Goal: Task Accomplishment & Management: Manage account settings

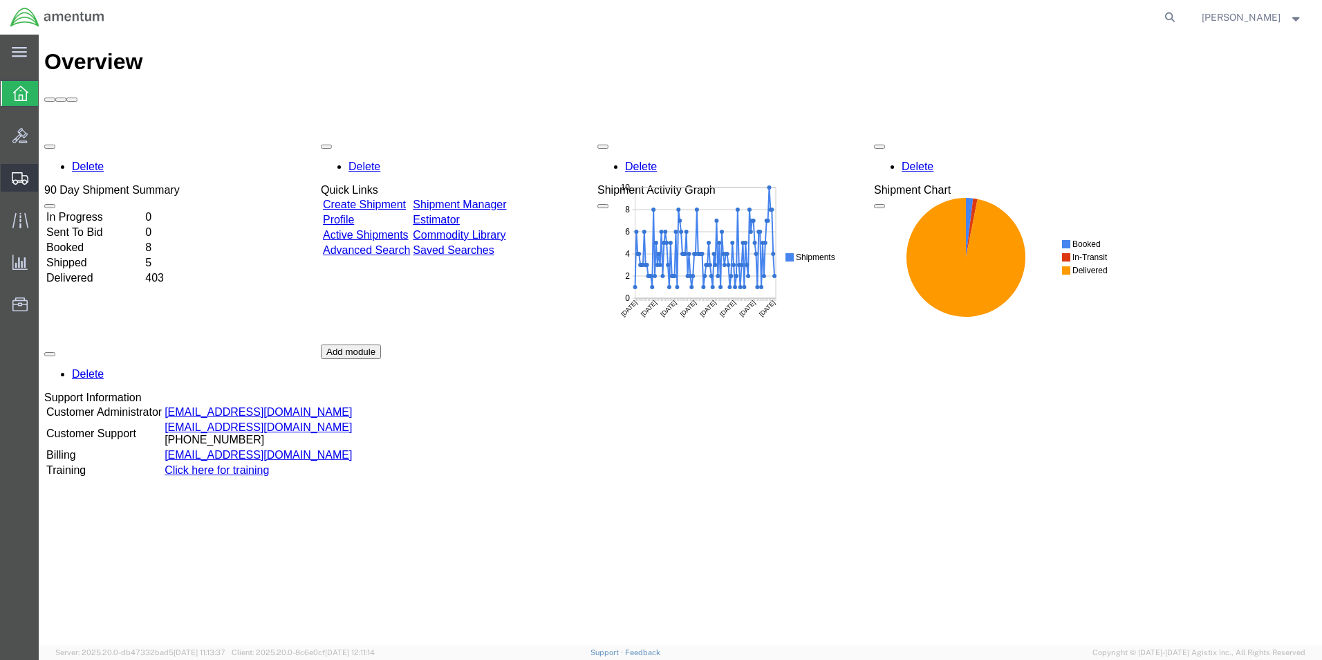
click at [0, 0] on span "Shipment Manager" at bounding box center [0, 0] width 0 height 0
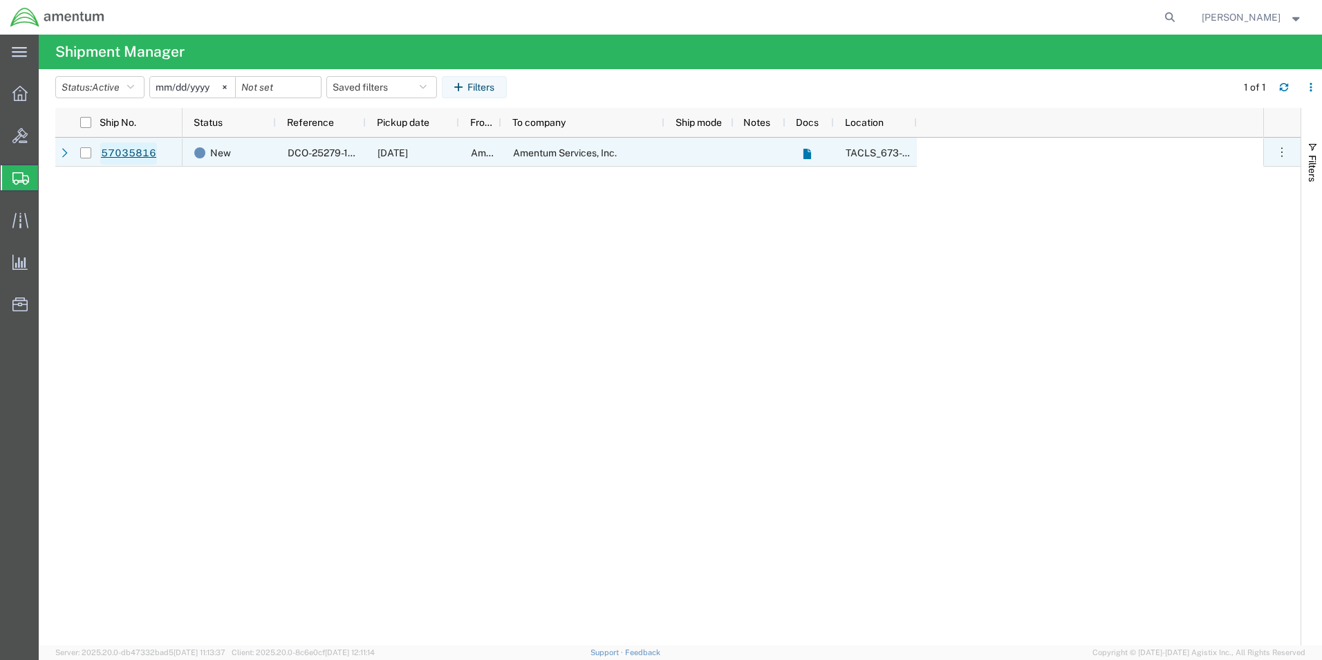
click at [130, 154] on link "57035816" at bounding box center [128, 153] width 57 height 22
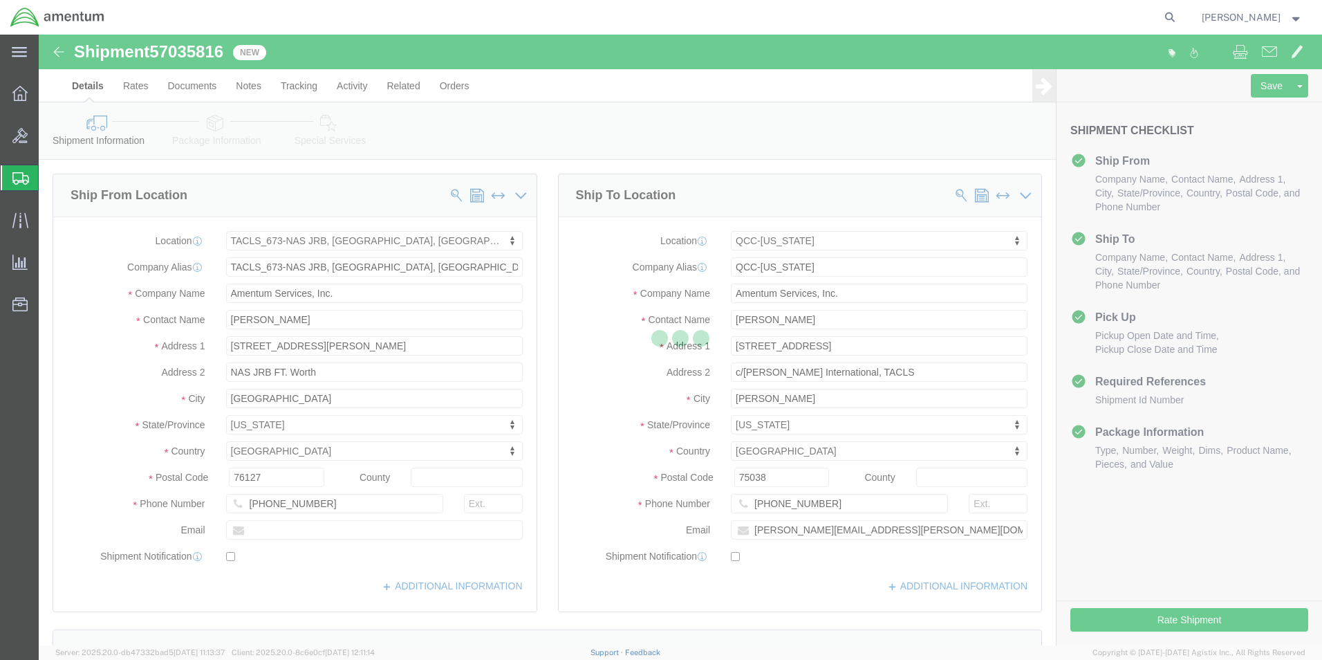
select select "42735"
select select "42668"
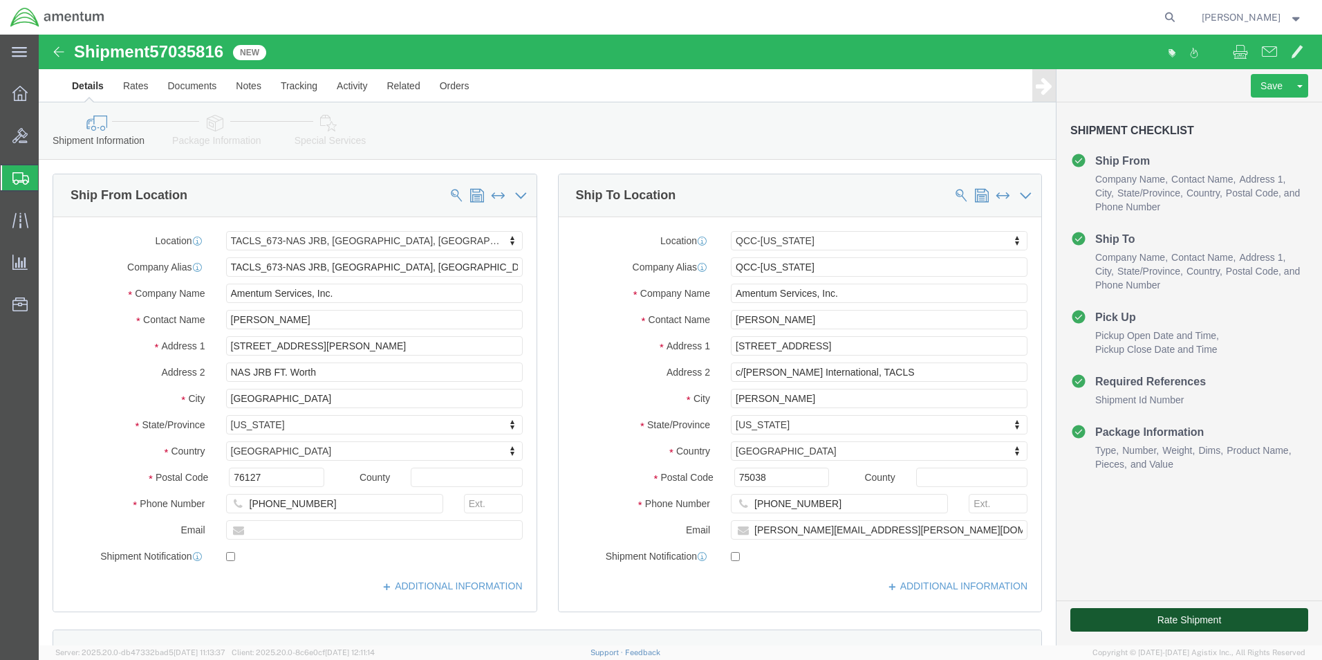
click button "Rate Shipment"
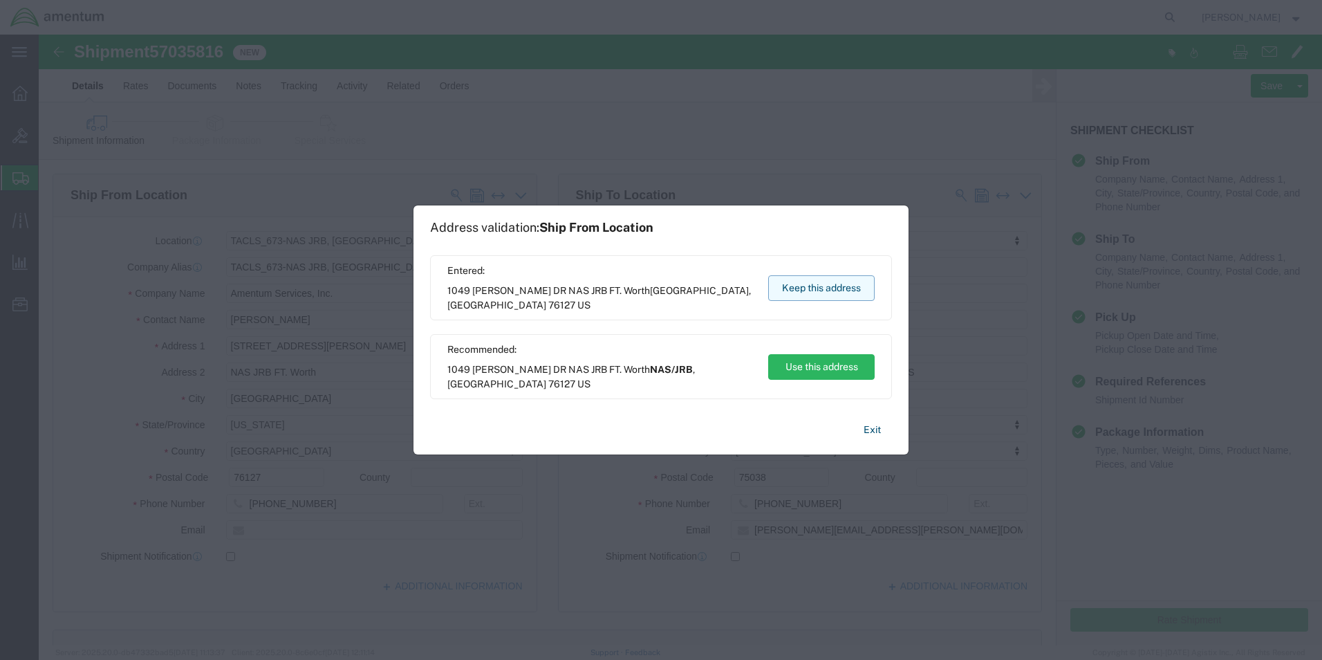
click at [796, 284] on button "Keep this address" at bounding box center [821, 288] width 106 height 26
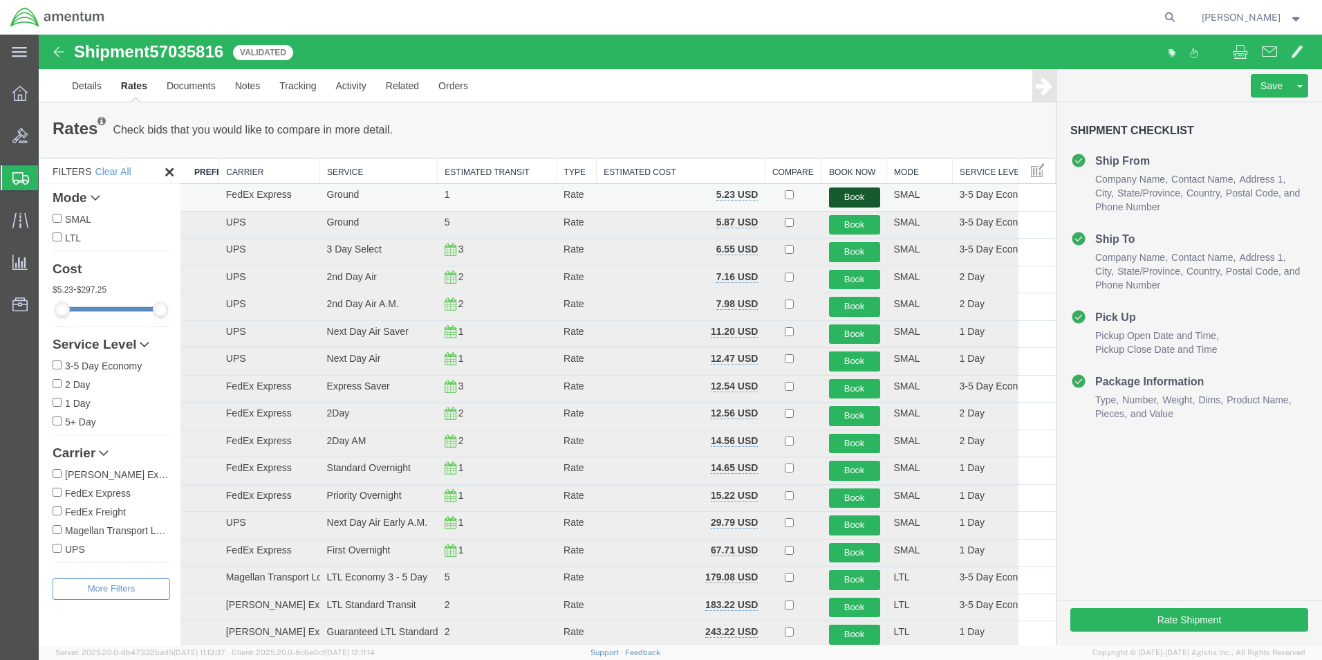
click at [864, 193] on button "Book" at bounding box center [854, 197] width 51 height 20
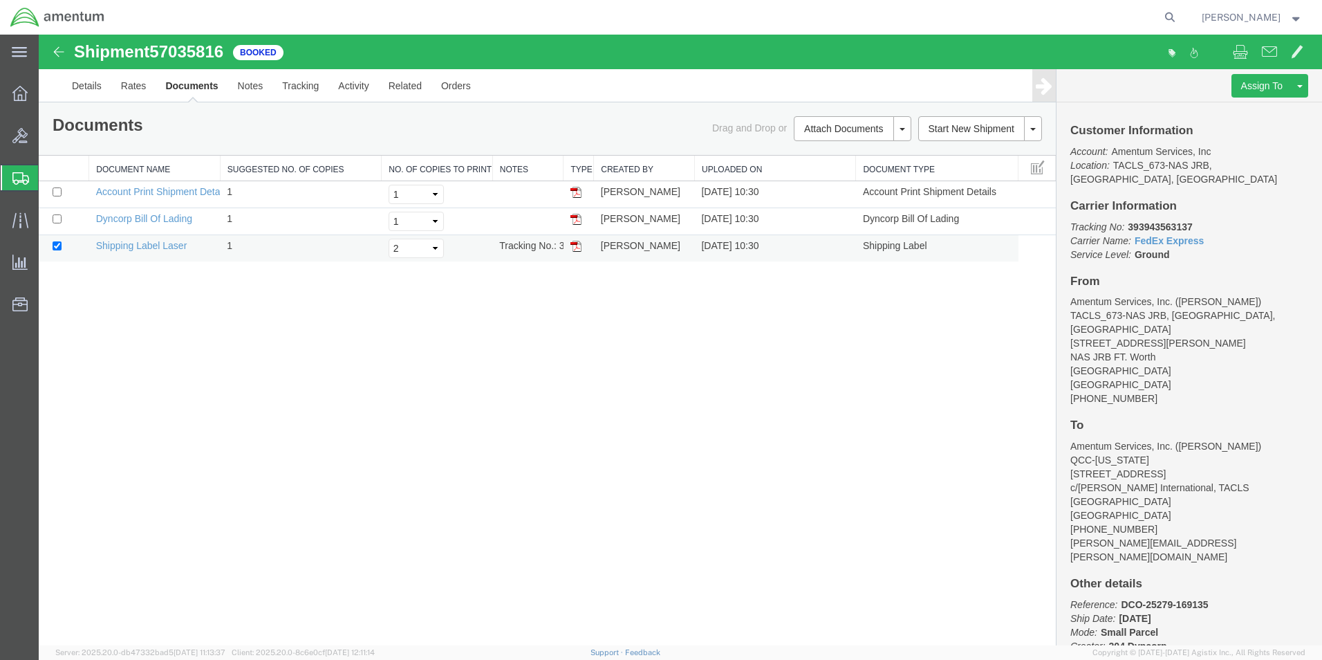
click at [575, 246] on img at bounding box center [575, 246] width 11 height 11
click at [93, 81] on link "Details" at bounding box center [86, 85] width 49 height 33
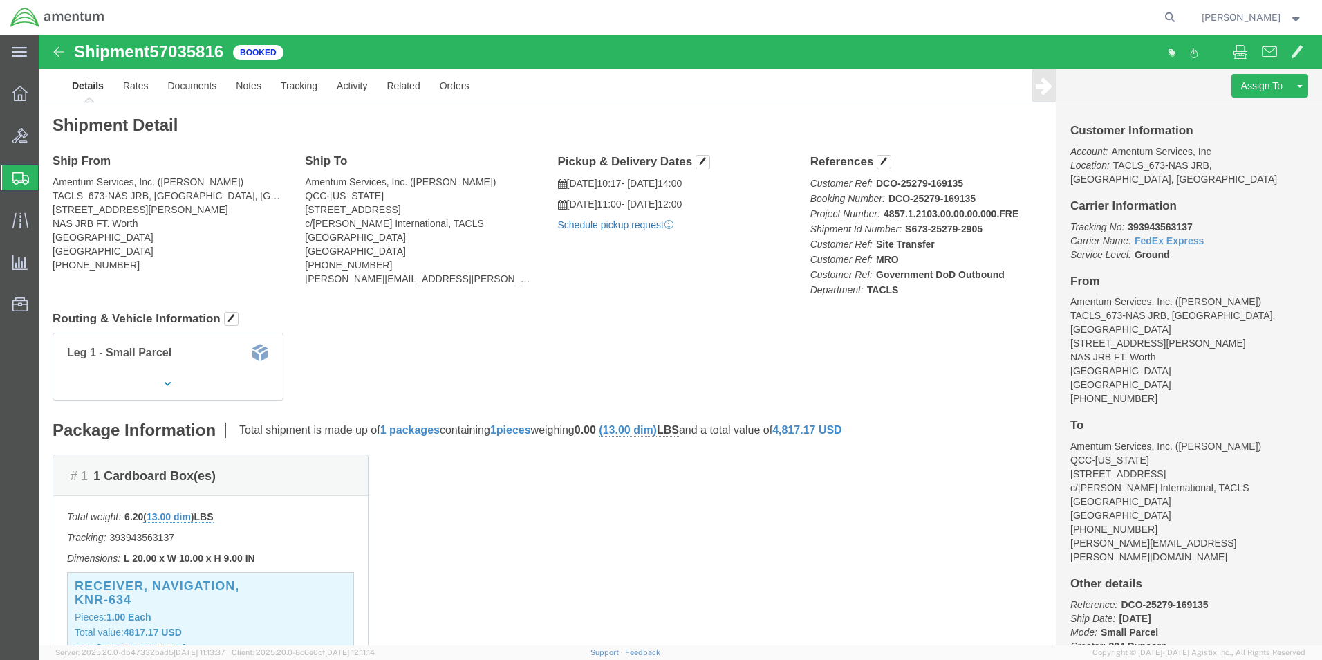
click link "Schedule pickup request"
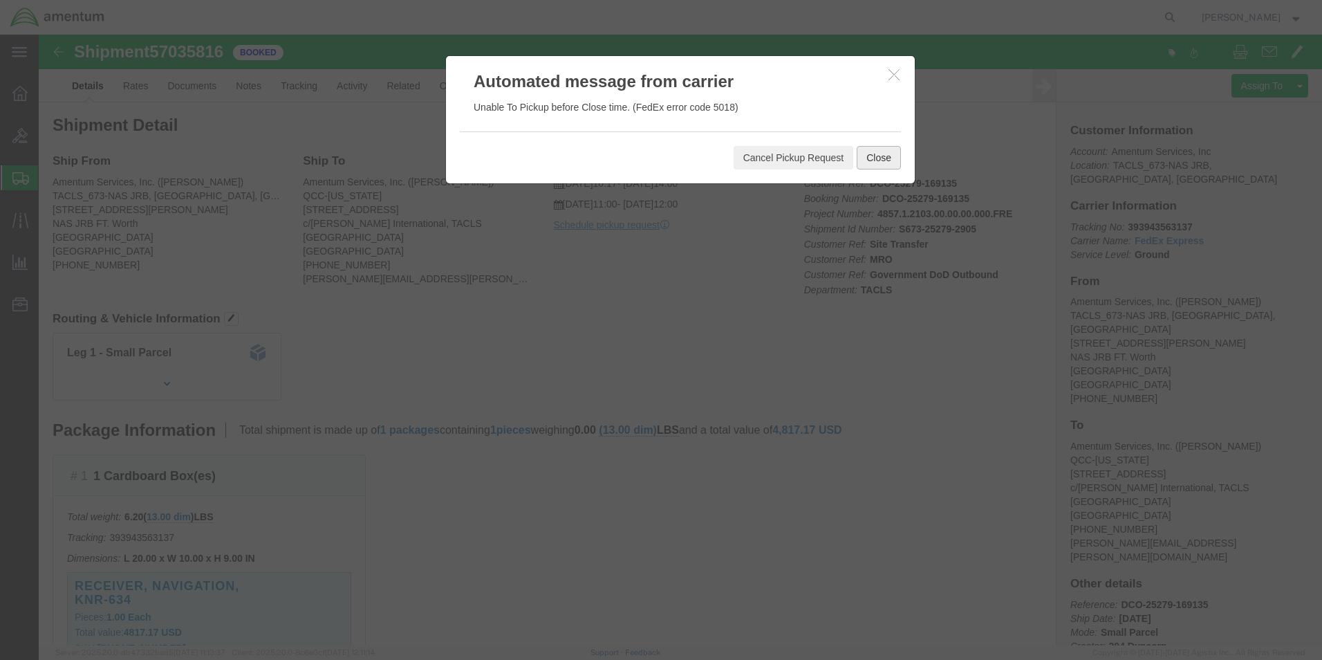
click button "Close"
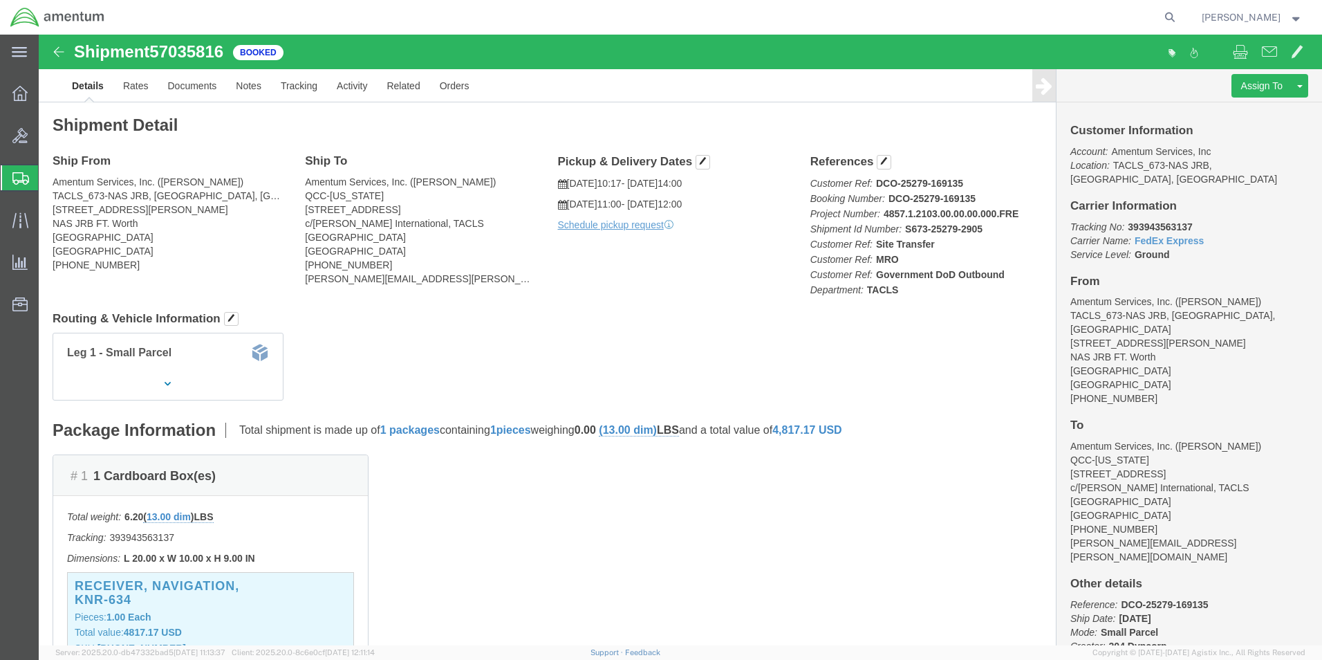
click icon
click span "button"
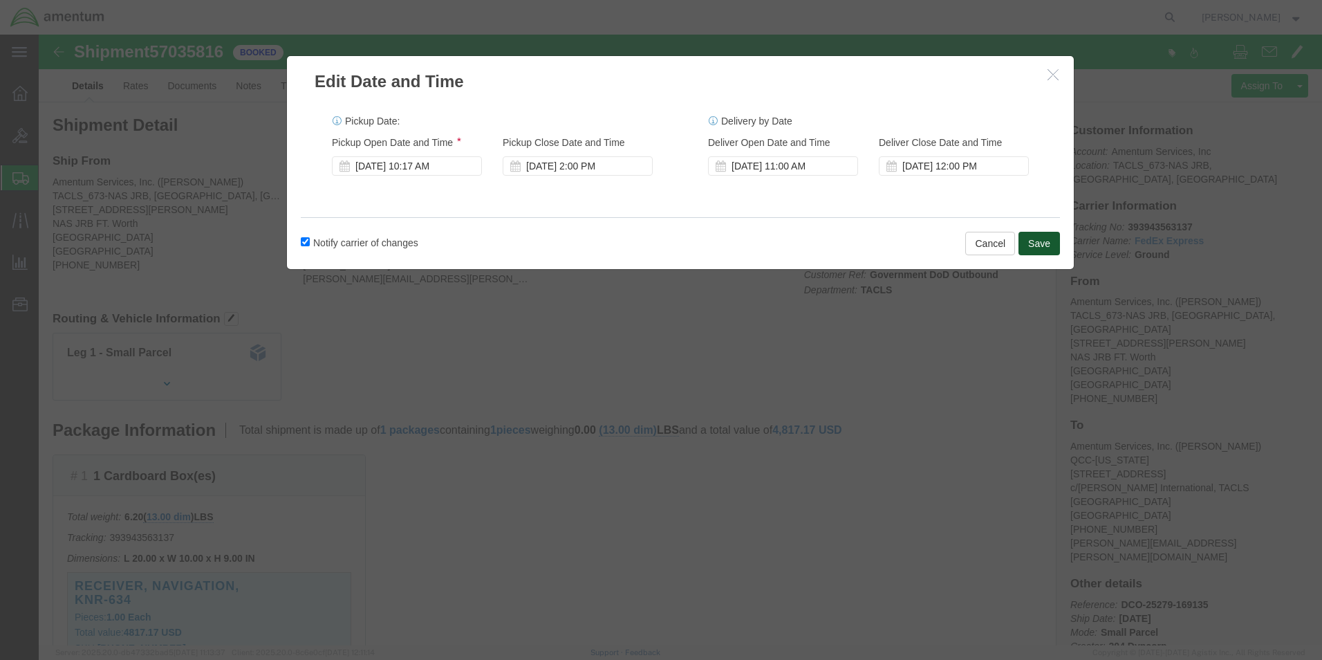
click button "Save"
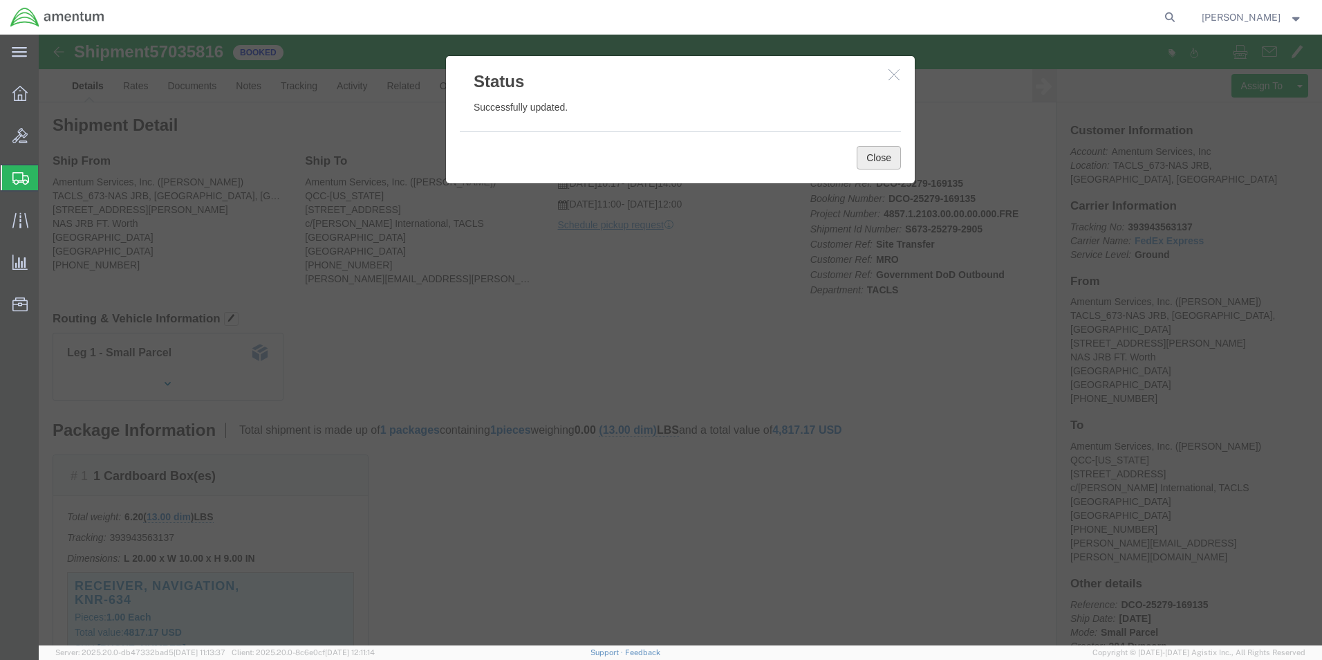
click button "Close"
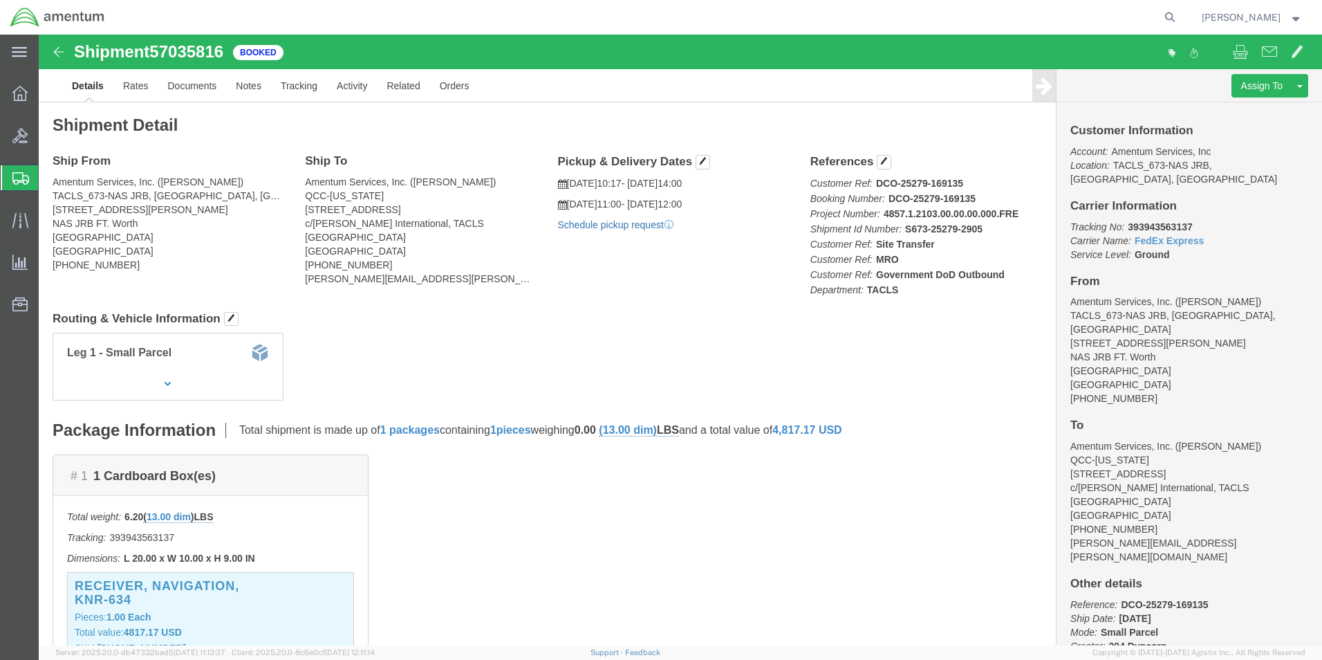
click link "Schedule pickup request"
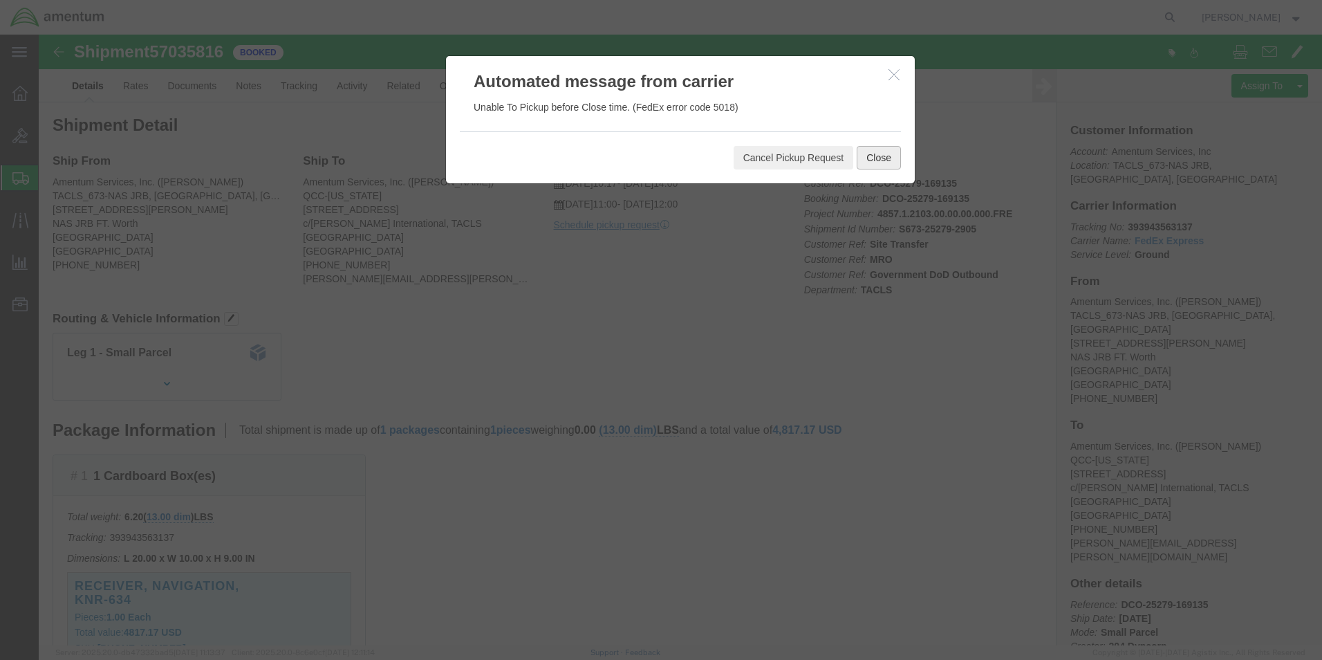
click button "Close"
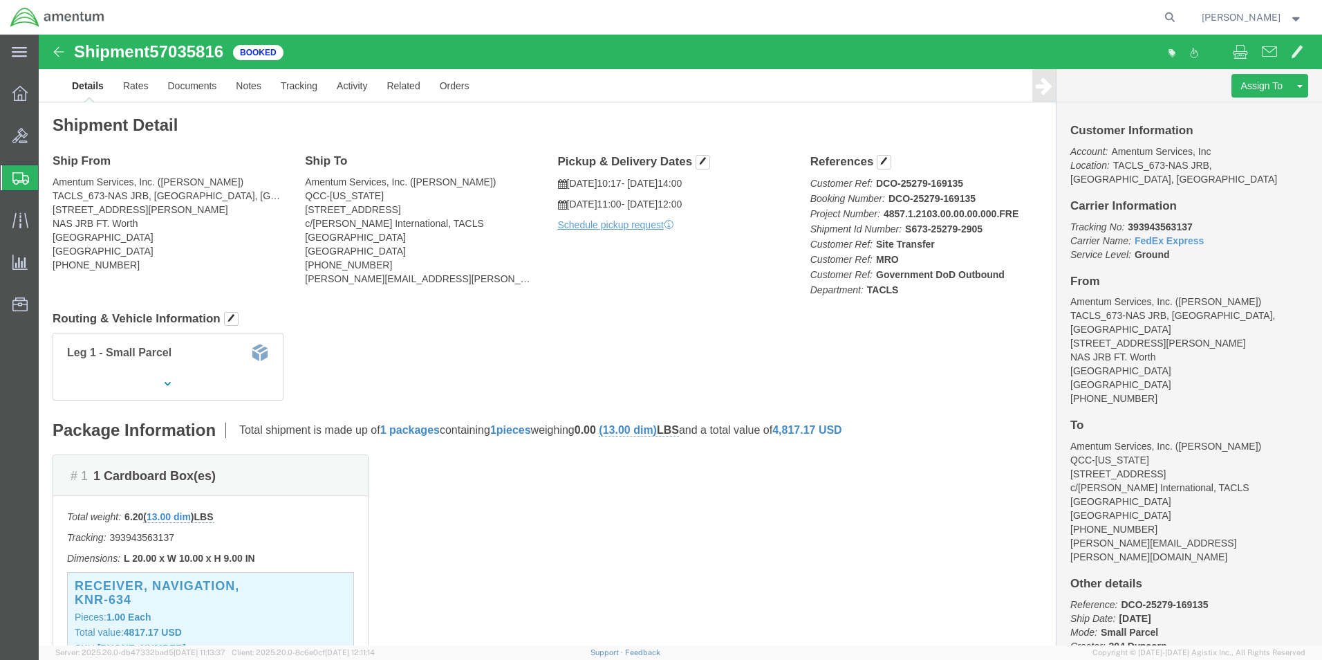
click at [1298, 17] on strong "button" at bounding box center [1296, 17] width 12 height 5
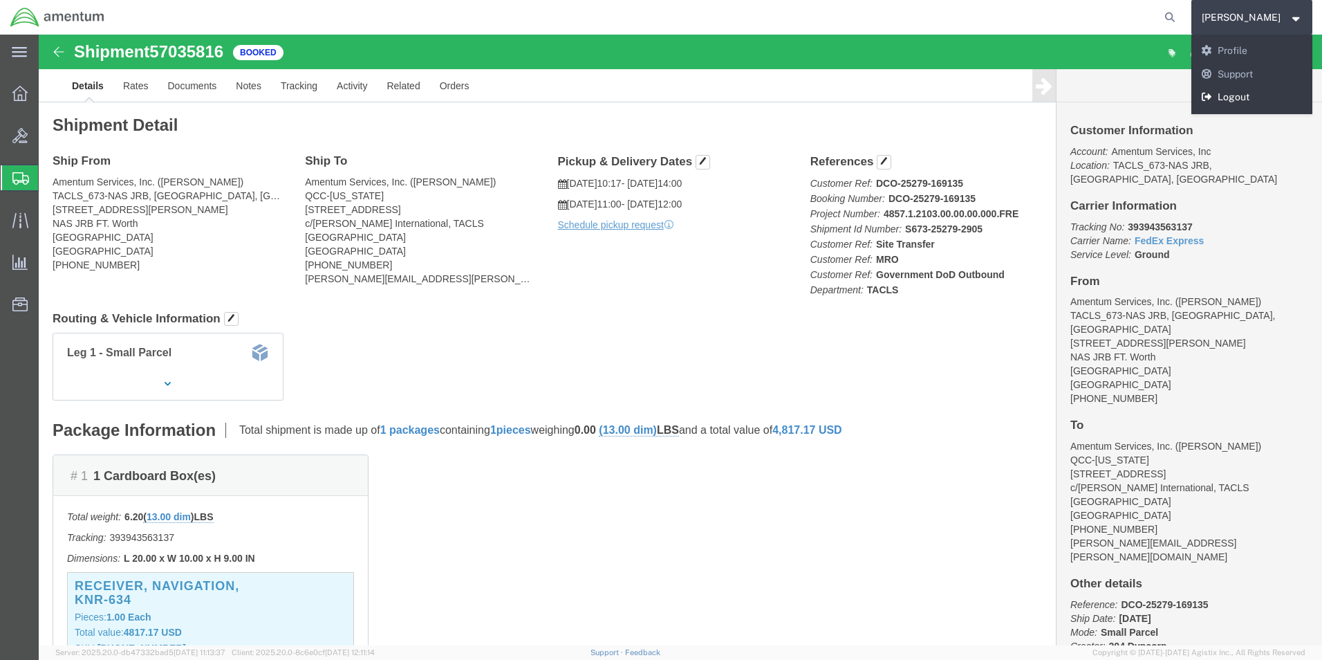
click at [1256, 100] on link "Logout" at bounding box center [1252, 98] width 122 height 24
